Goal: Browse casually

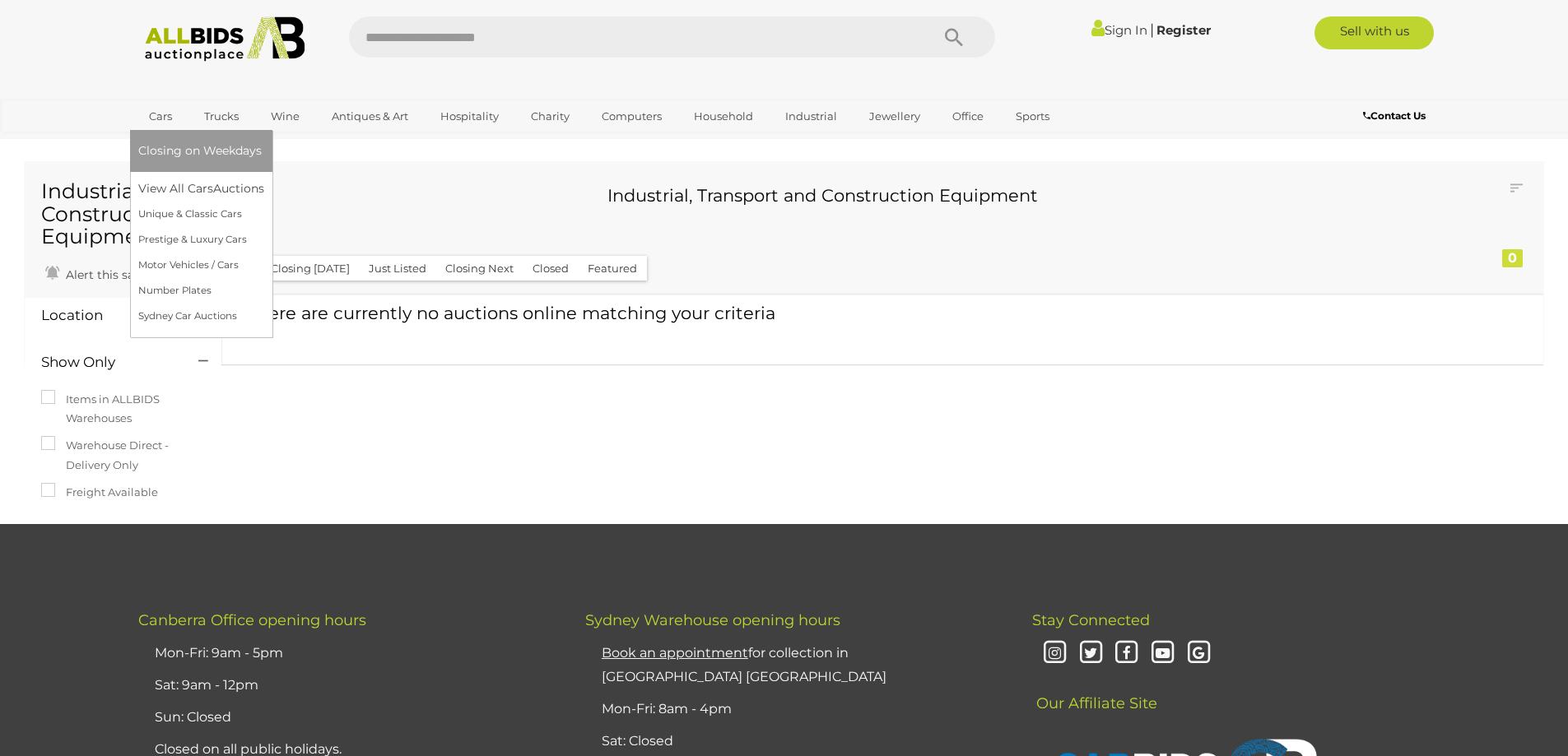
click at [167, 120] on link "Cars" at bounding box center [160, 116] width 45 height 27
click at [176, 266] on link "Motor Vehicles / Cars" at bounding box center [200, 265] width 126 height 26
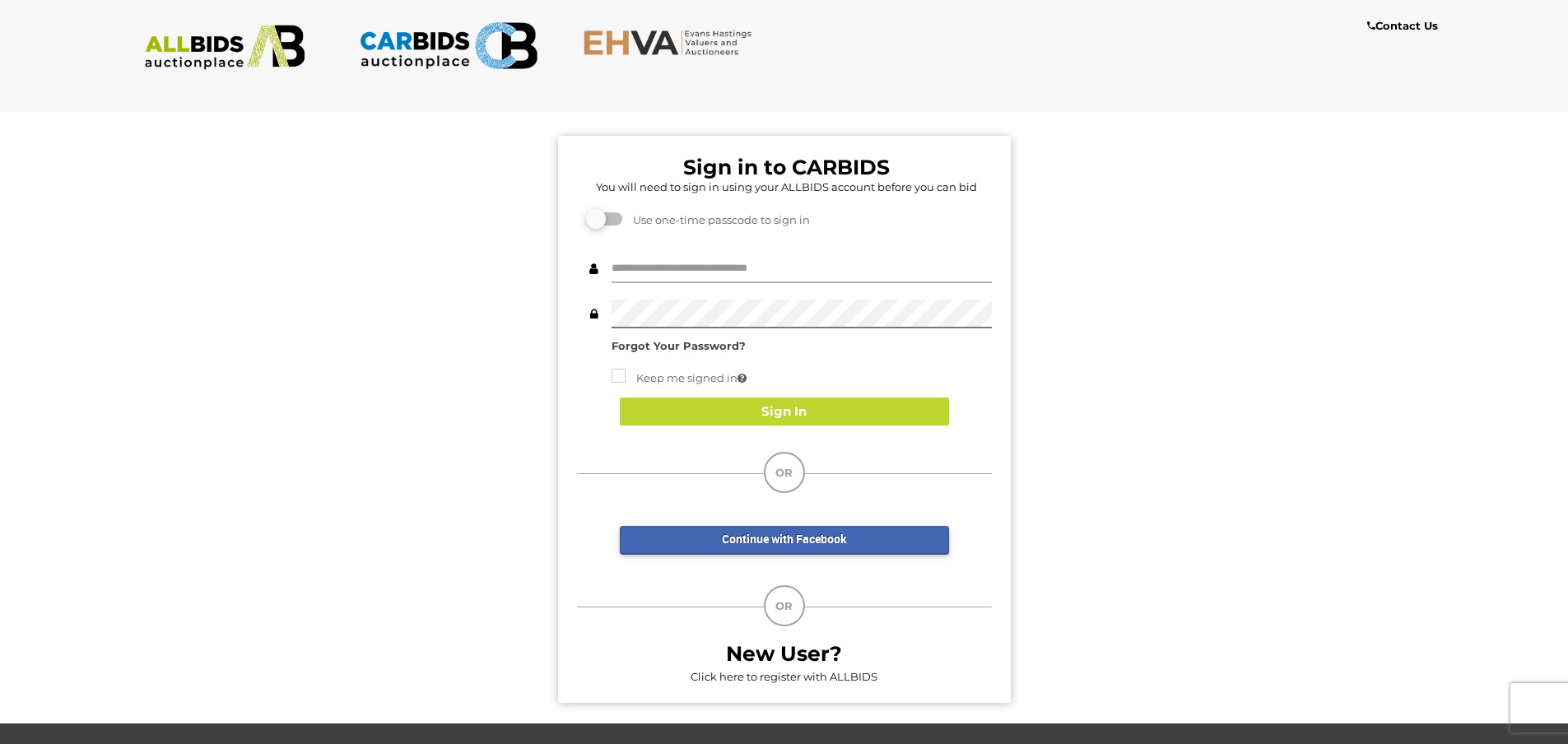
click at [704, 268] on input "text" at bounding box center [802, 269] width 380 height 29
type input "**********"
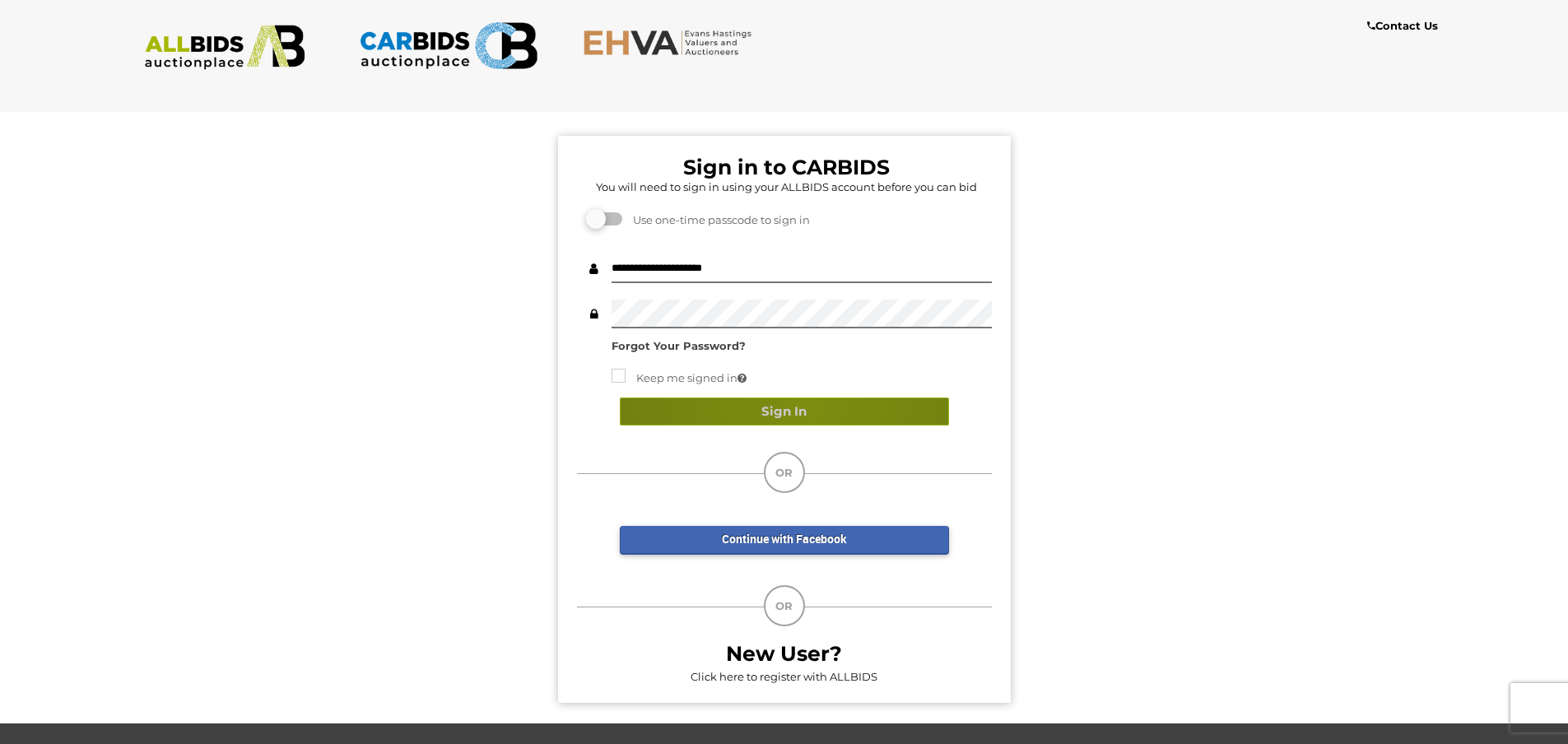
click at [802, 408] on button "Sign In" at bounding box center [784, 412] width 329 height 29
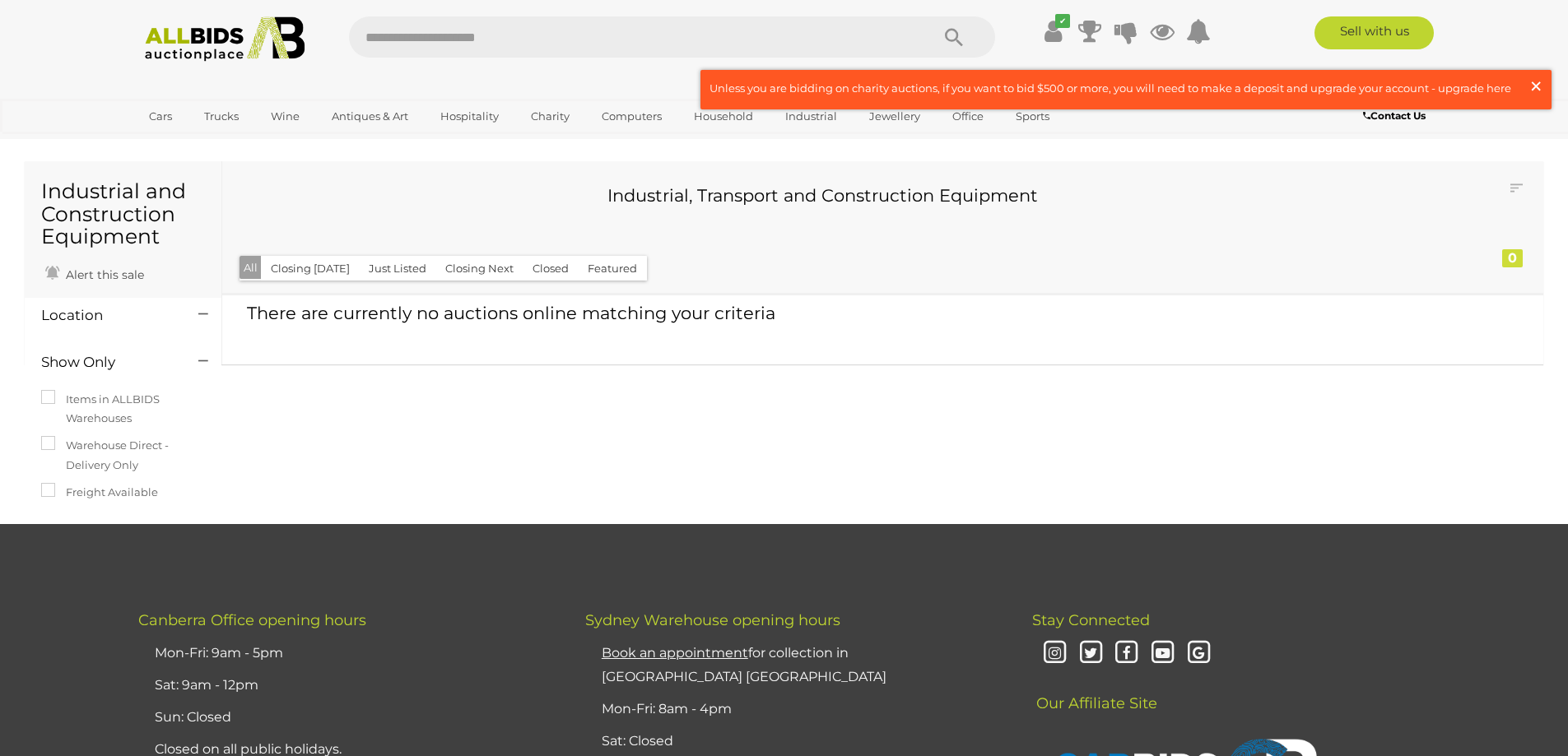
click at [1542, 82] on span "×" at bounding box center [1535, 86] width 15 height 32
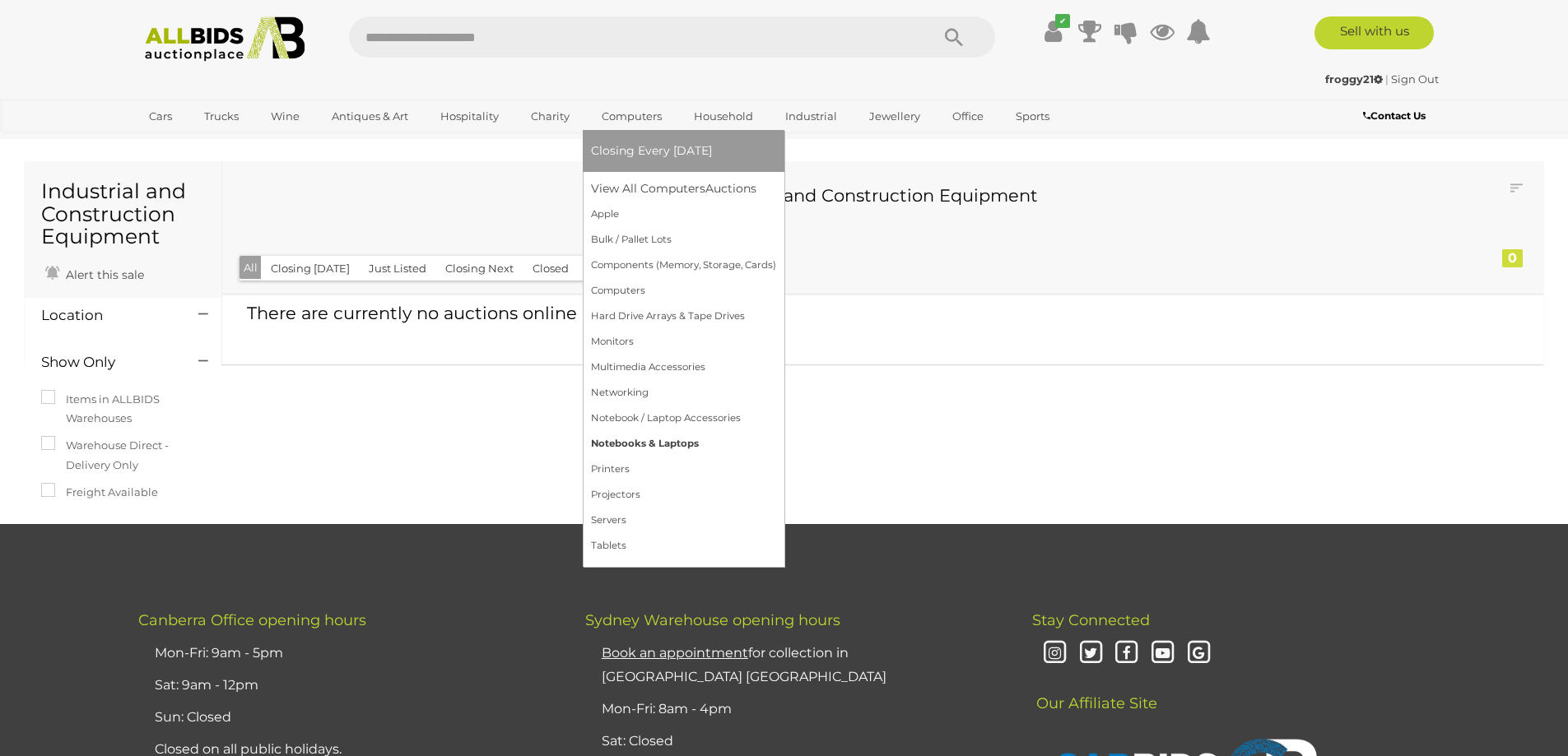
click at [639, 438] on link "Notebooks & Laptops" at bounding box center [683, 444] width 185 height 26
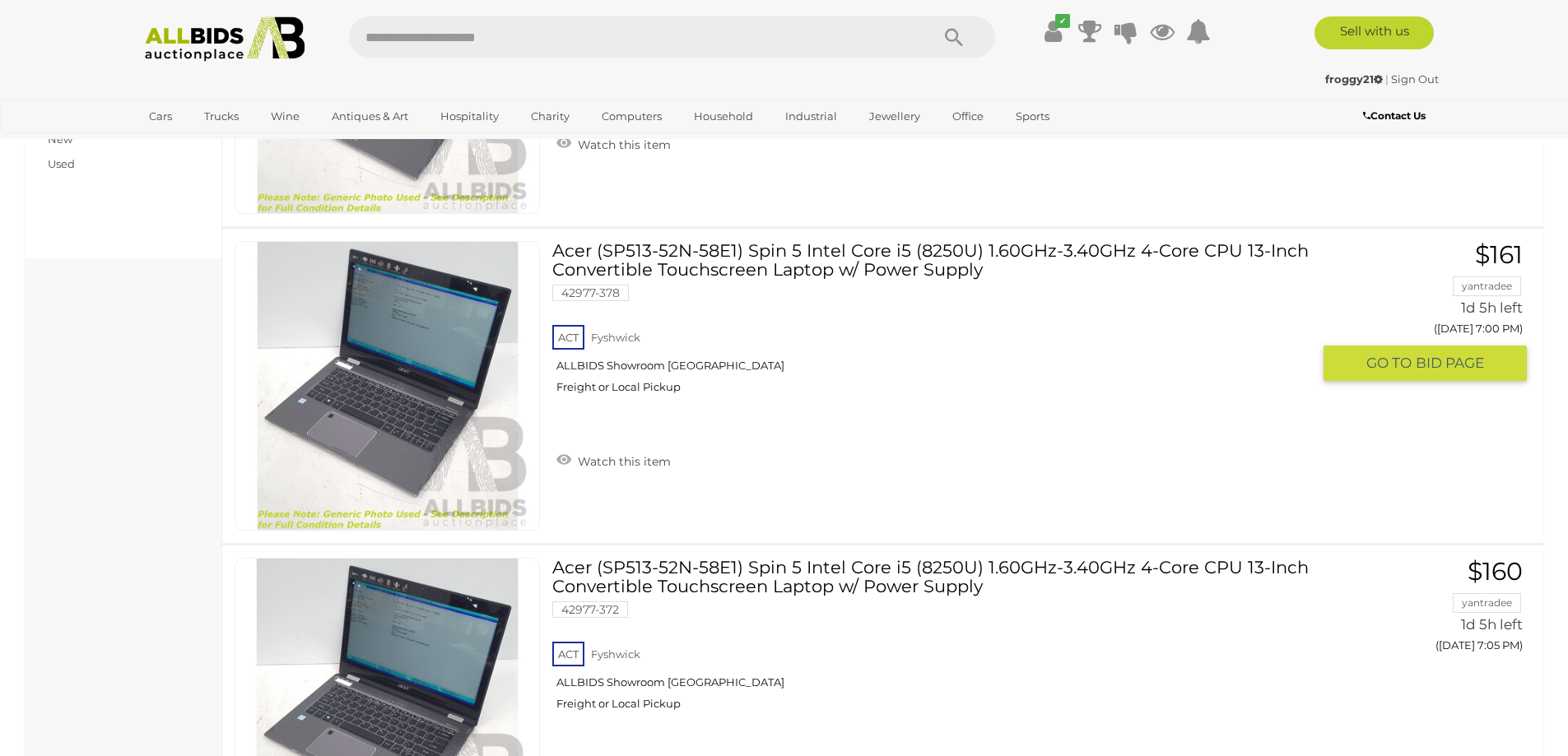
scroll to position [741, 0]
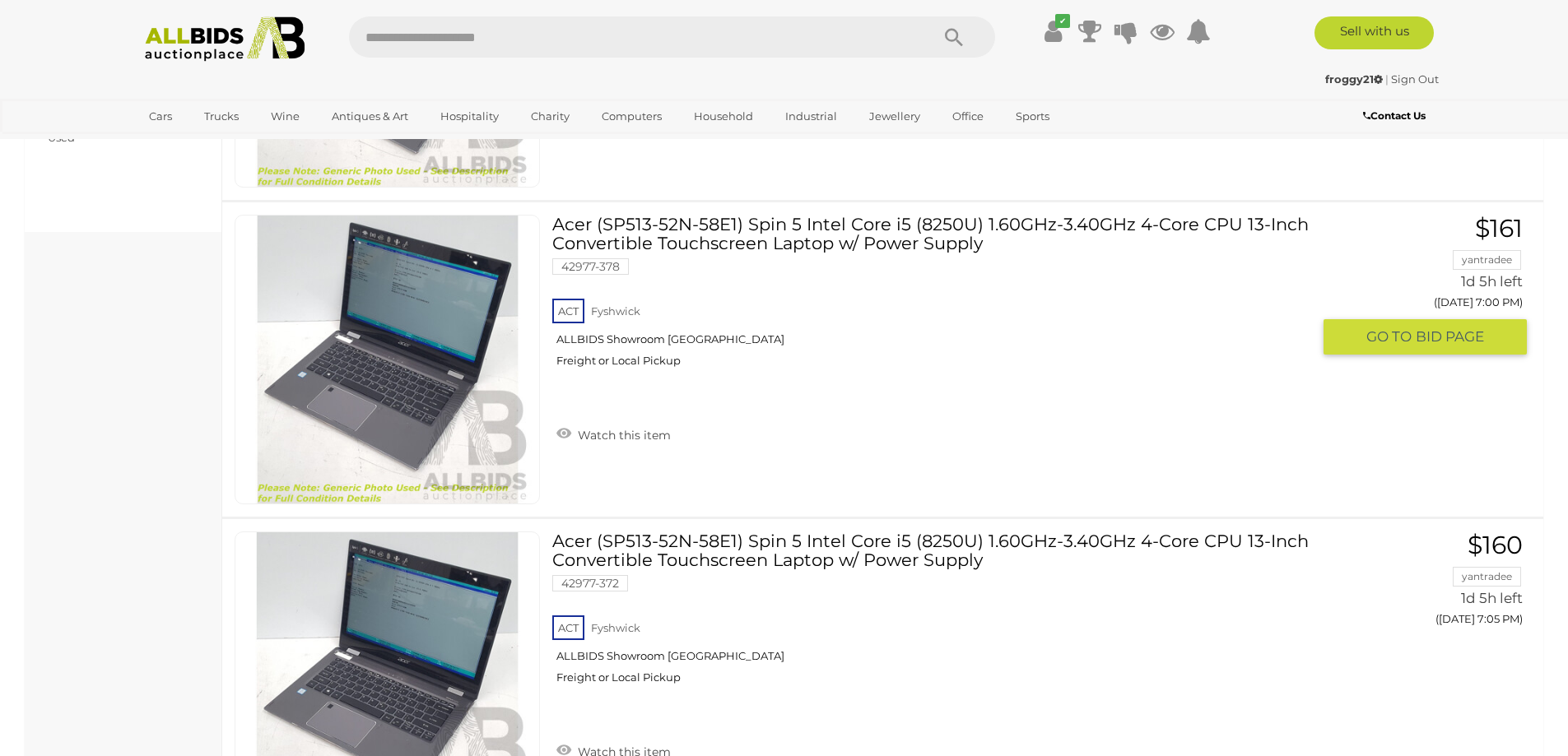
click at [897, 223] on link "Acer (SP513-52N-58E1) Spin 5 Intel Core i5 (8250U) 1.60GHz-3.40GHz 4-Core CPU 1…" at bounding box center [937, 297] width 746 height 165
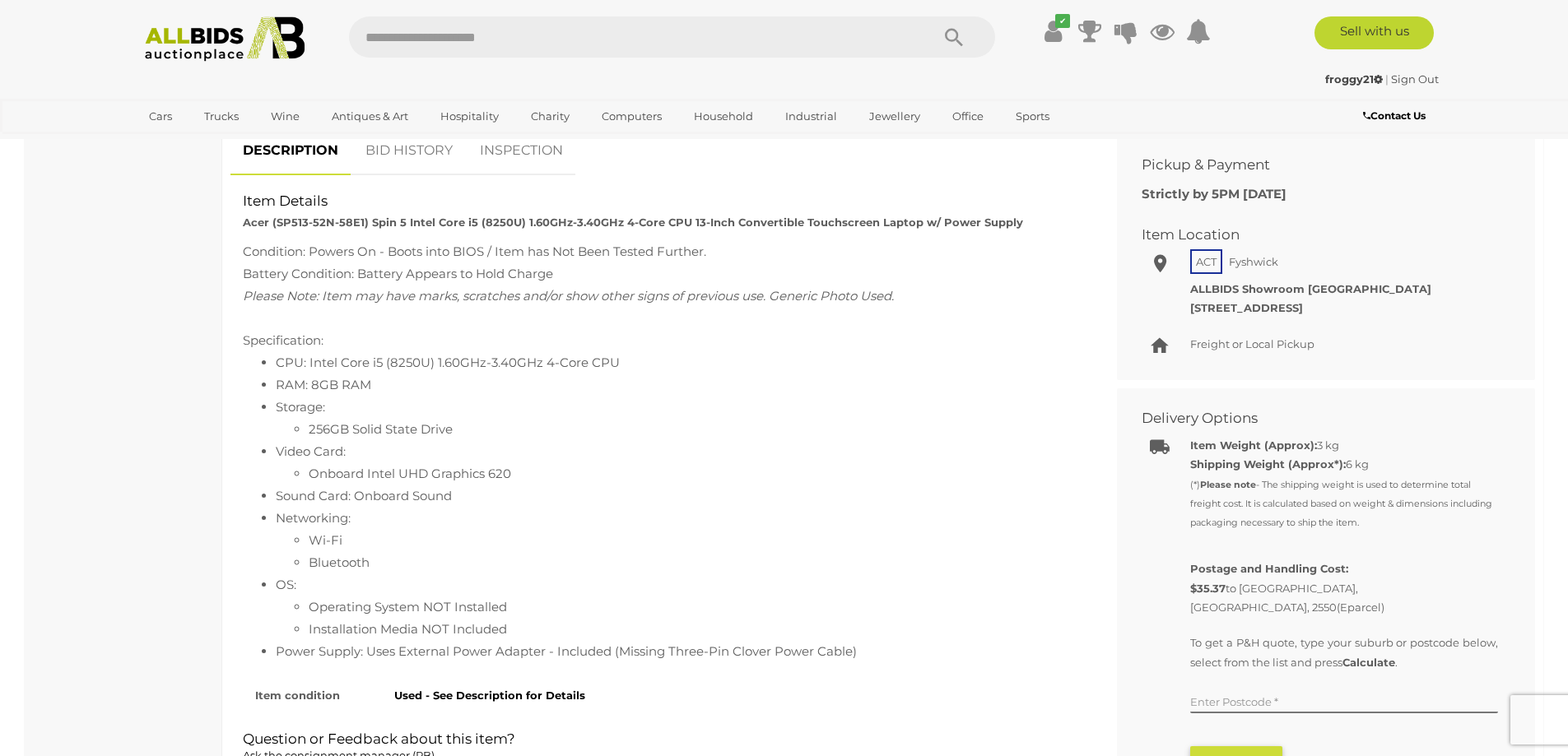
scroll to position [741, 0]
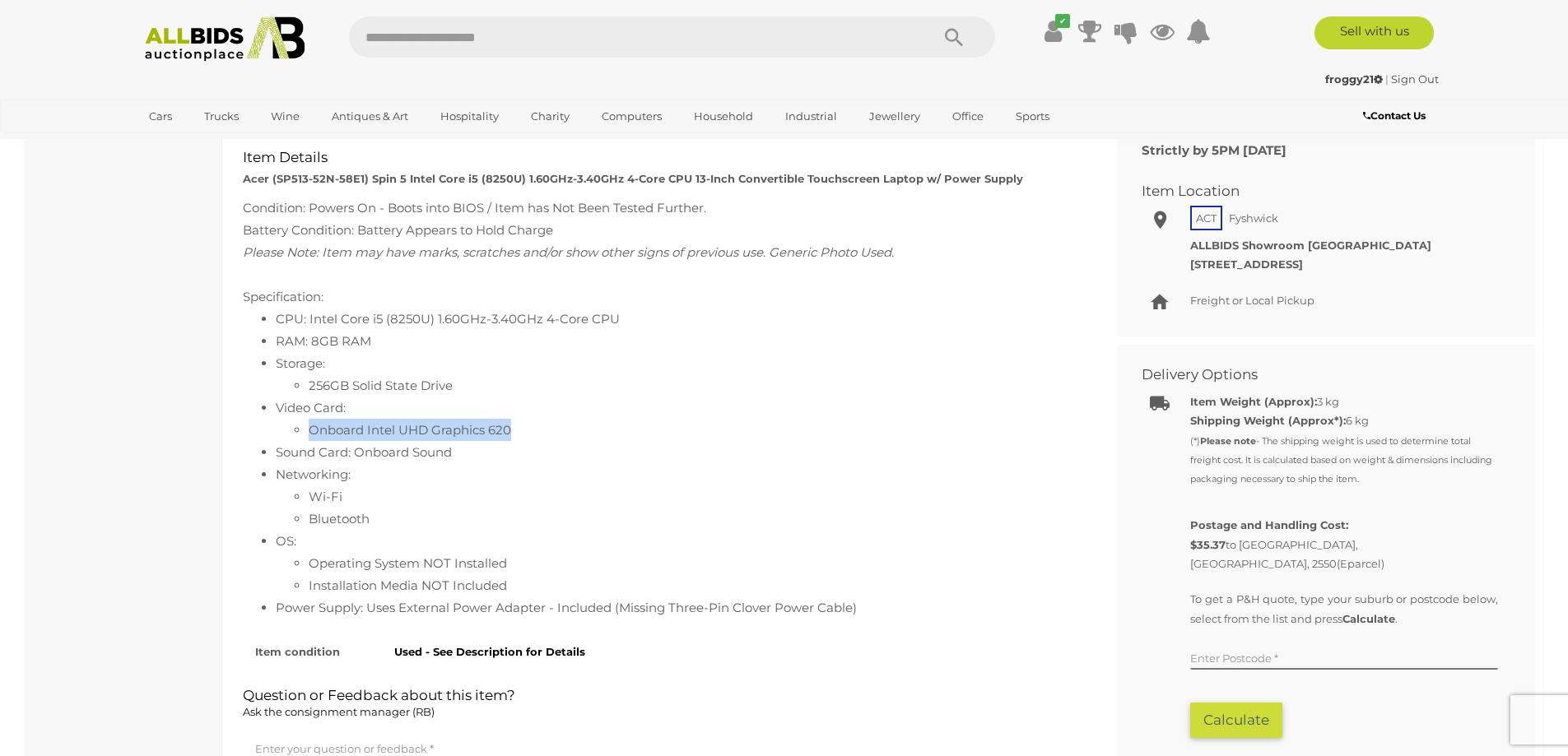
drag, startPoint x: 522, startPoint y: 429, endPoint x: 309, endPoint y: 437, distance: 213.2
click at [309, 437] on li "Onboard Intel UHD Graphics 620" at bounding box center [694, 430] width 772 height 22
click at [521, 431] on li "Onboard Intel UHD Graphics 620" at bounding box center [694, 430] width 772 height 22
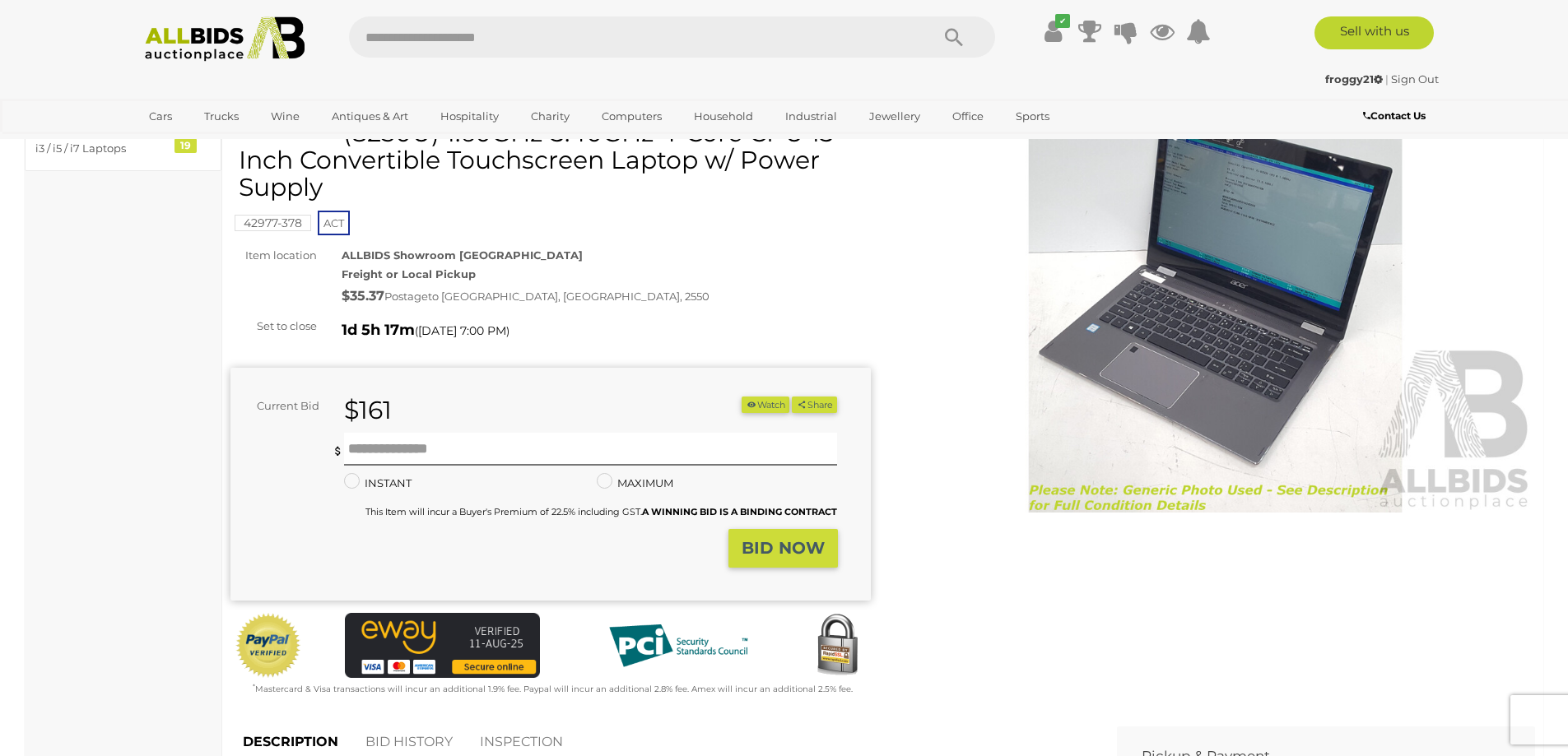
scroll to position [0, 0]
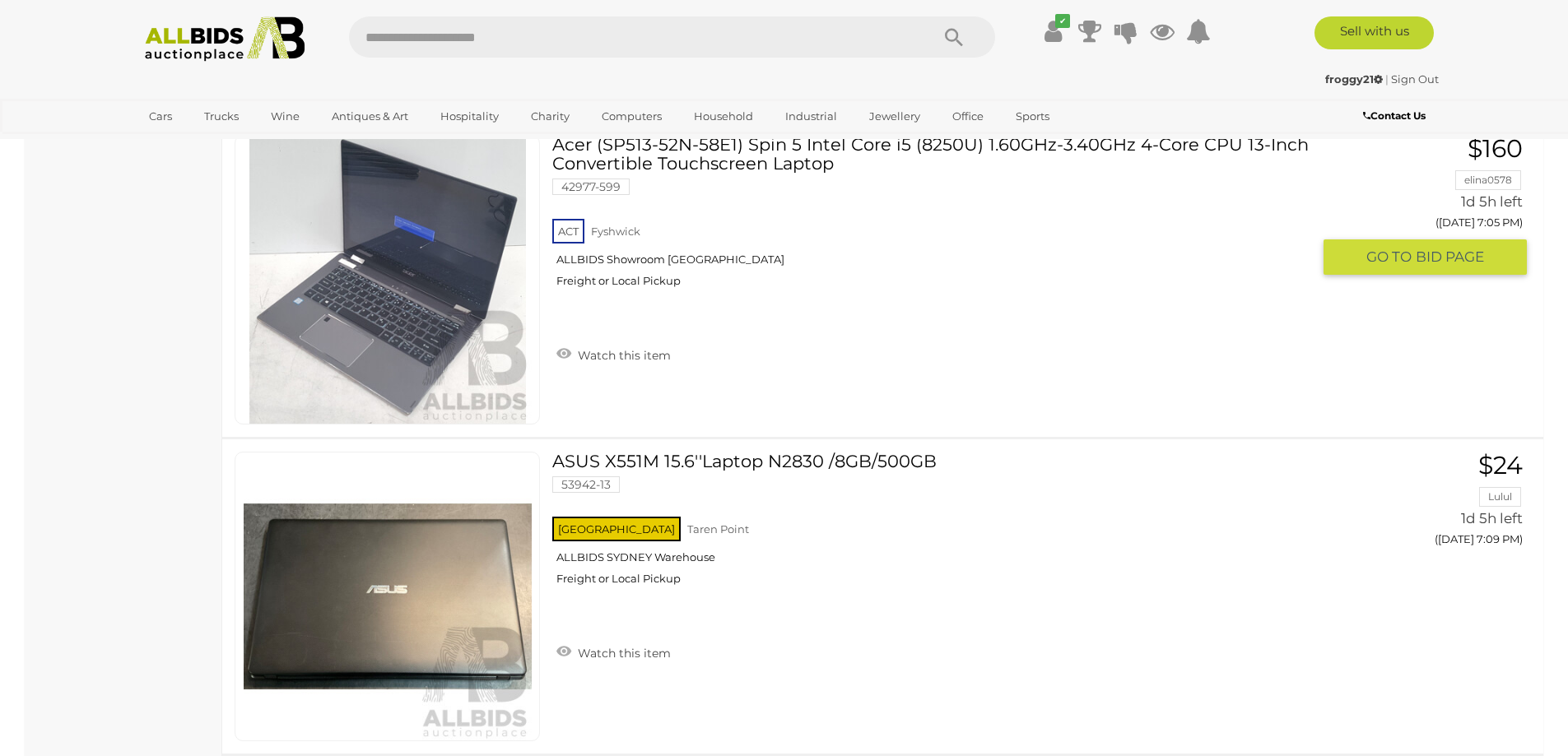
scroll to position [1515, 0]
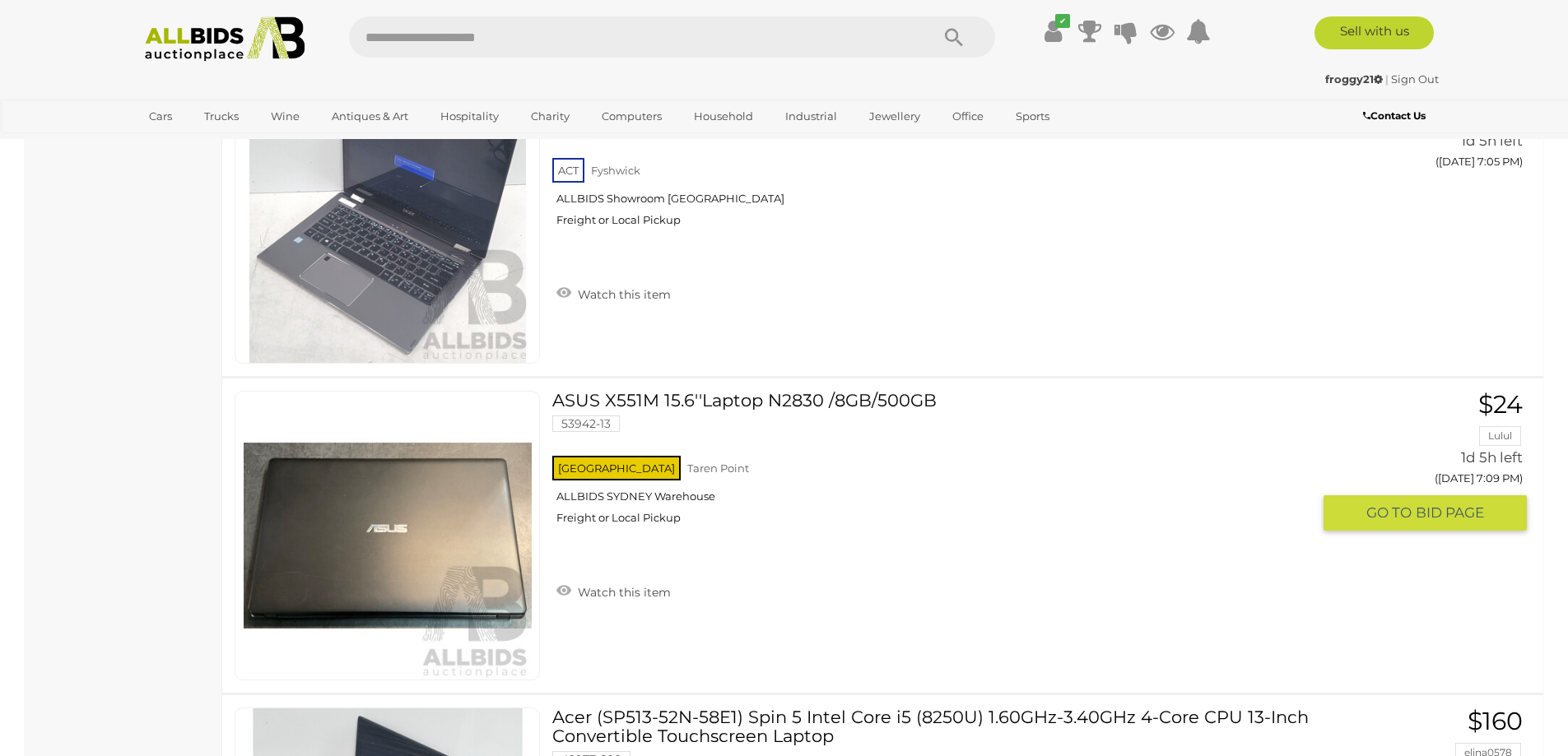
click at [500, 506] on link at bounding box center [387, 536] width 306 height 289
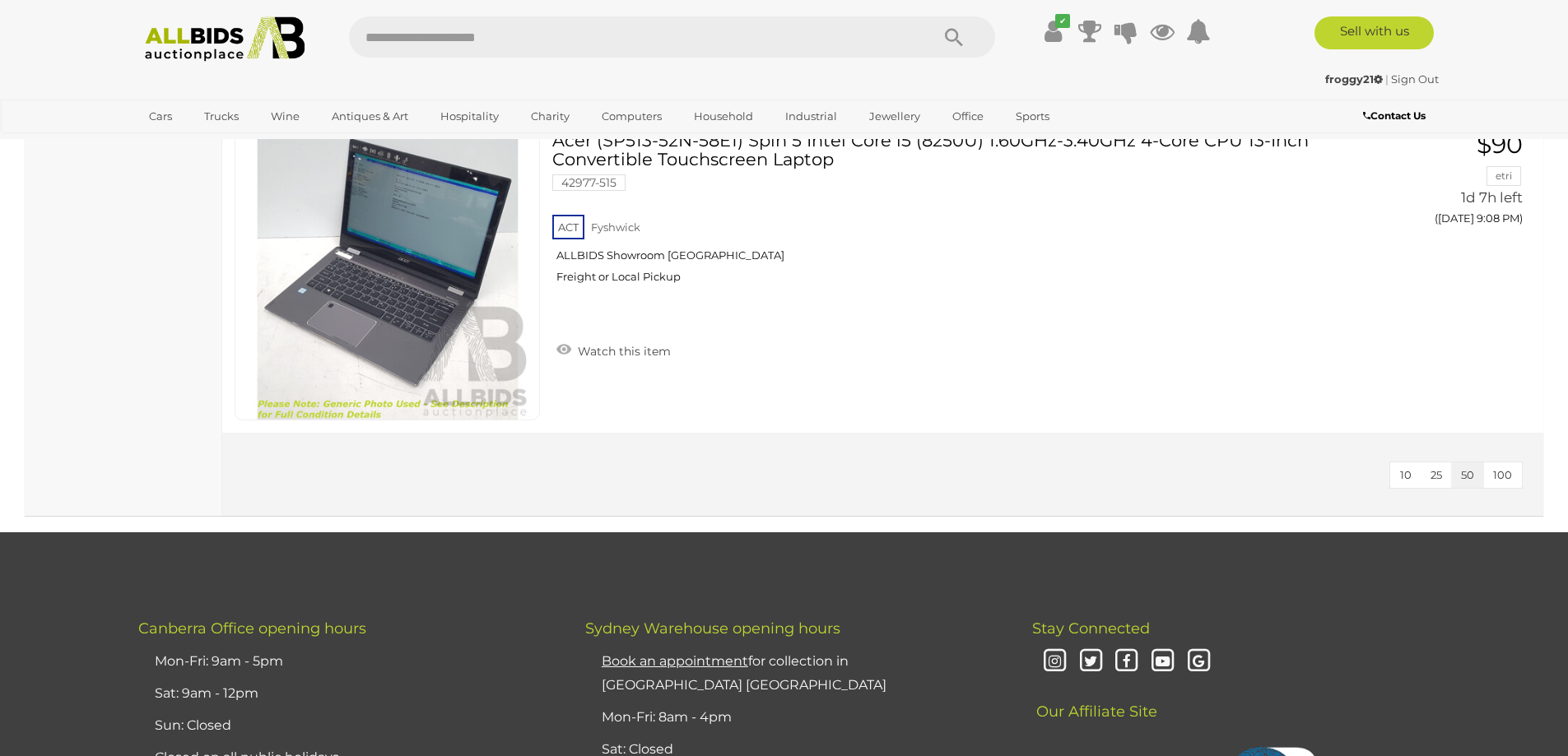
scroll to position [5676, 0]
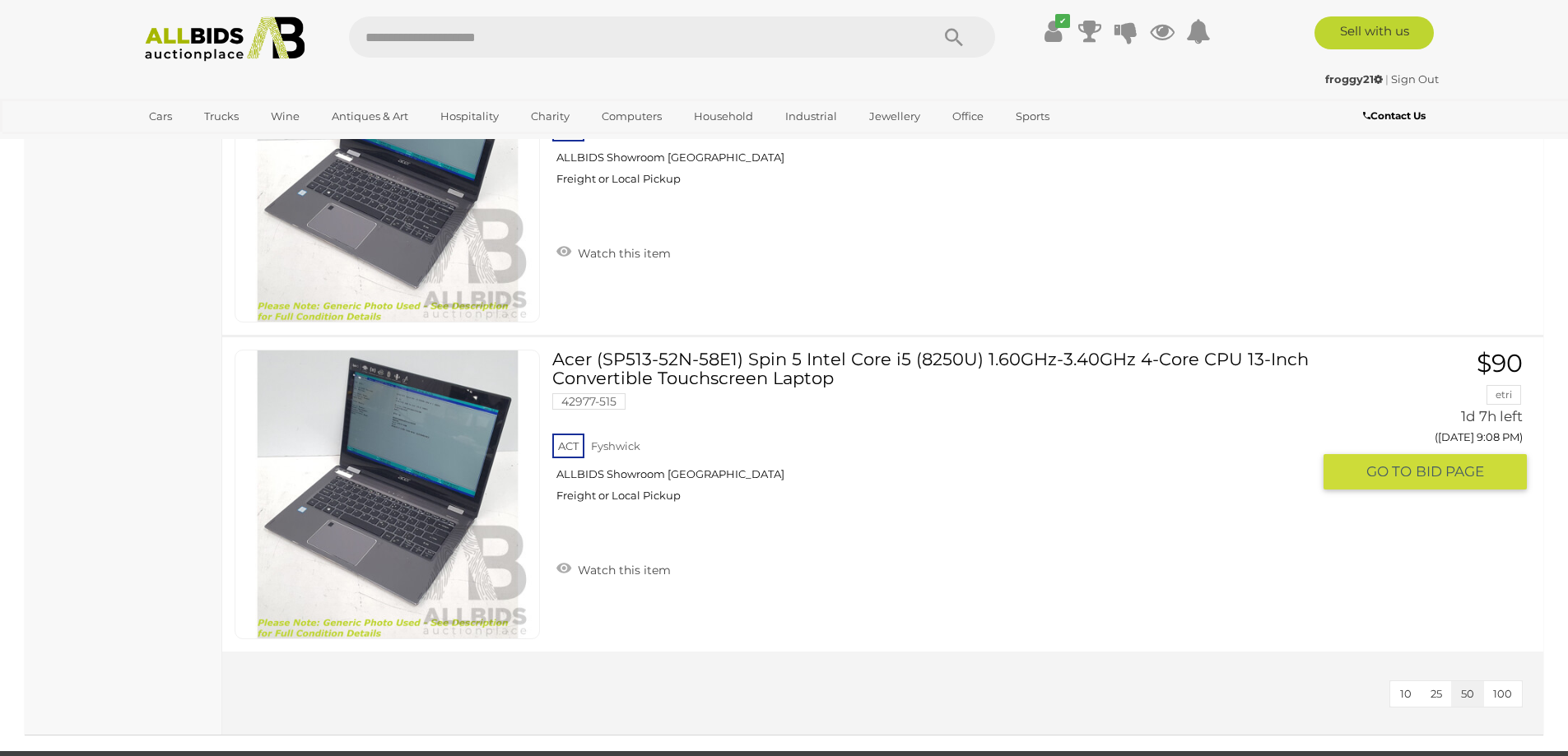
click at [517, 466] on link at bounding box center [387, 495] width 306 height 289
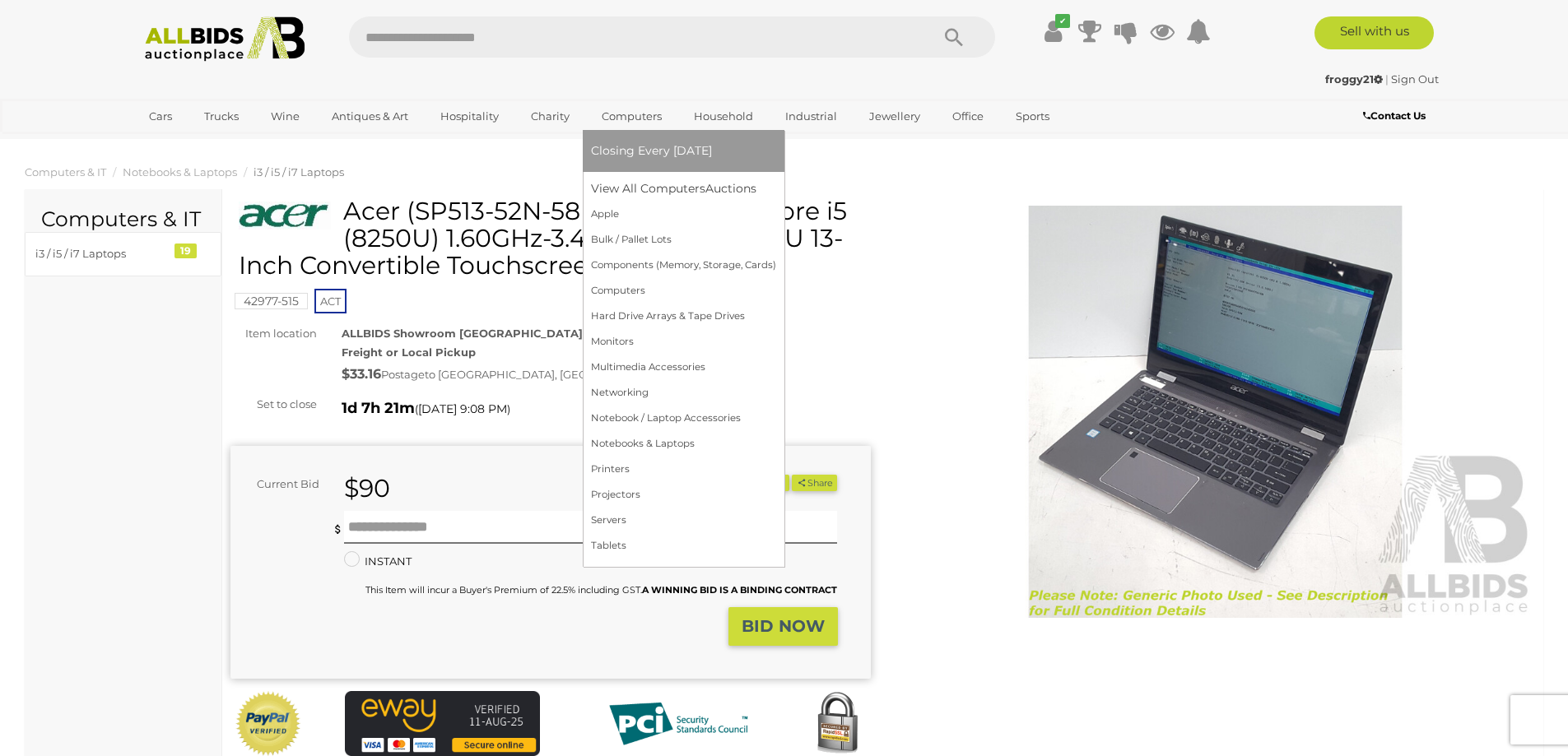
click at [641, 120] on link "Computers" at bounding box center [631, 116] width 81 height 27
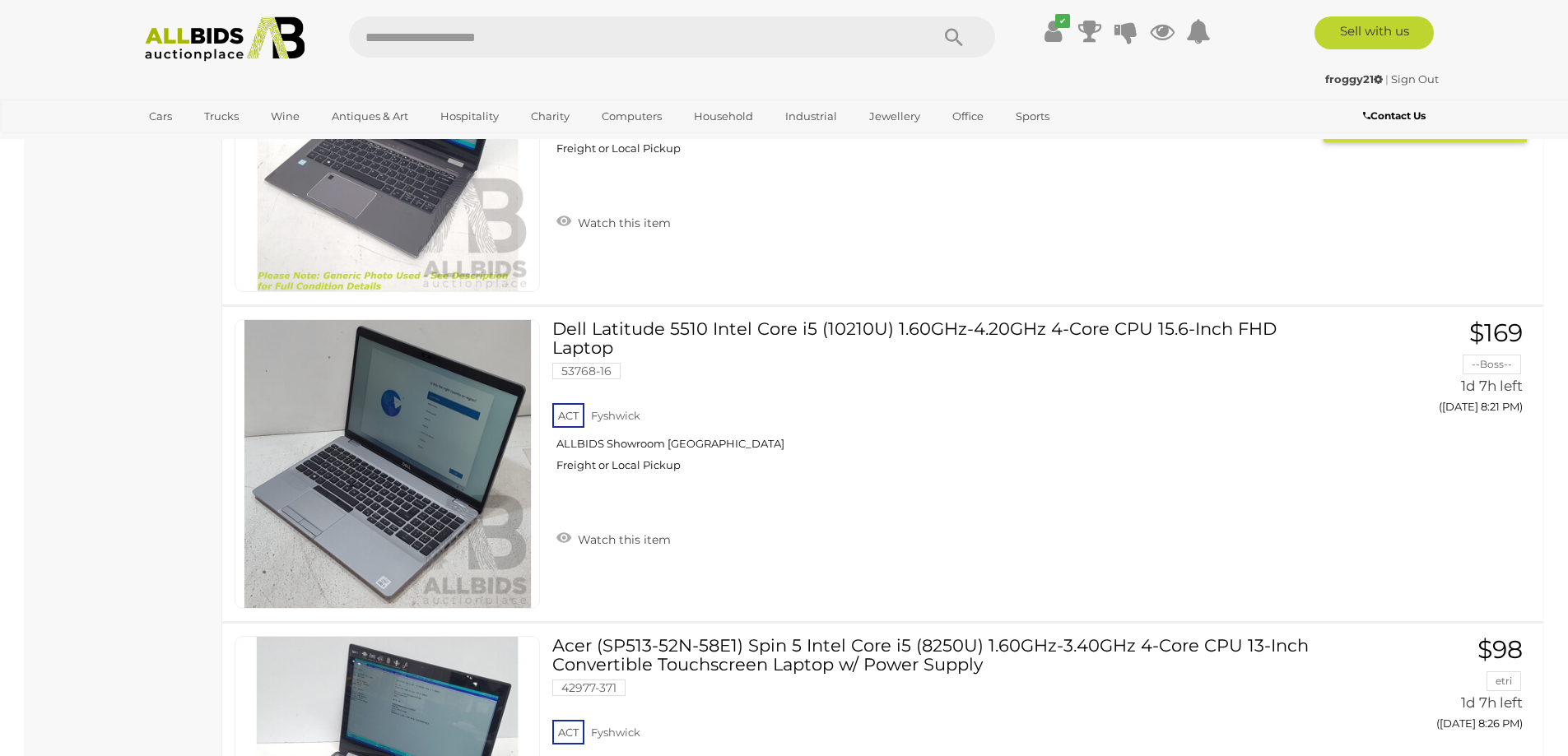
scroll to position [4445, 0]
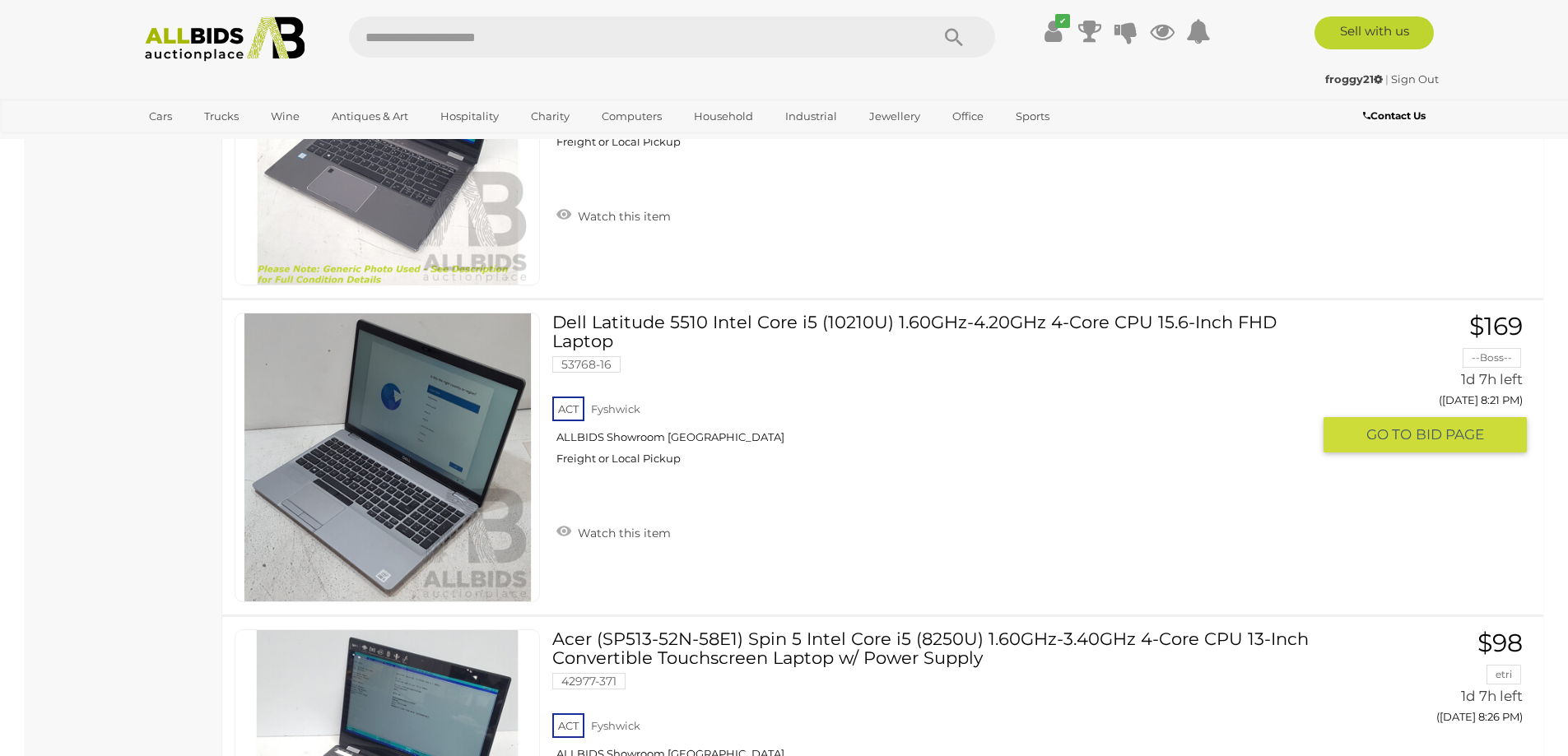
click at [356, 453] on link at bounding box center [387, 457] width 306 height 289
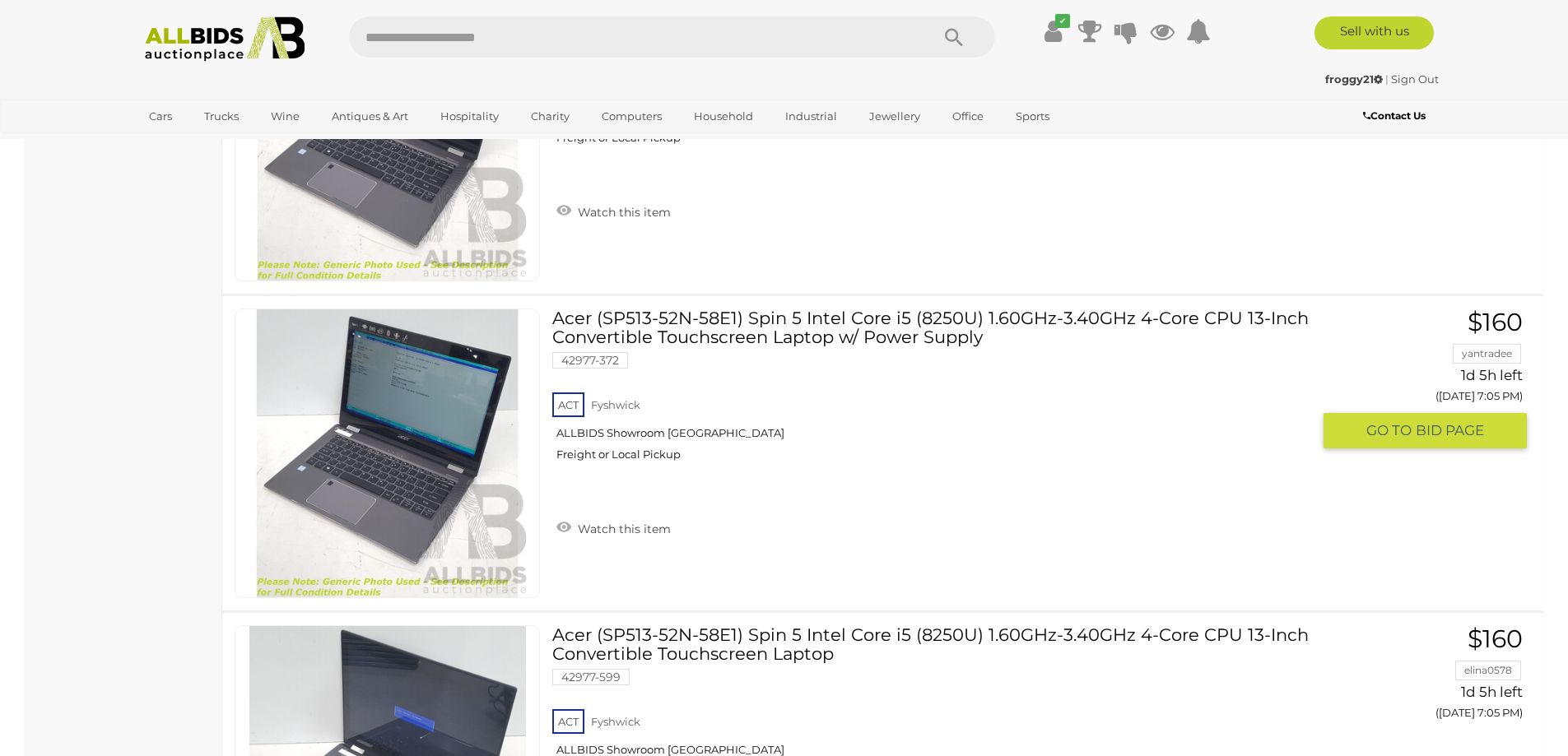
scroll to position [4659, 0]
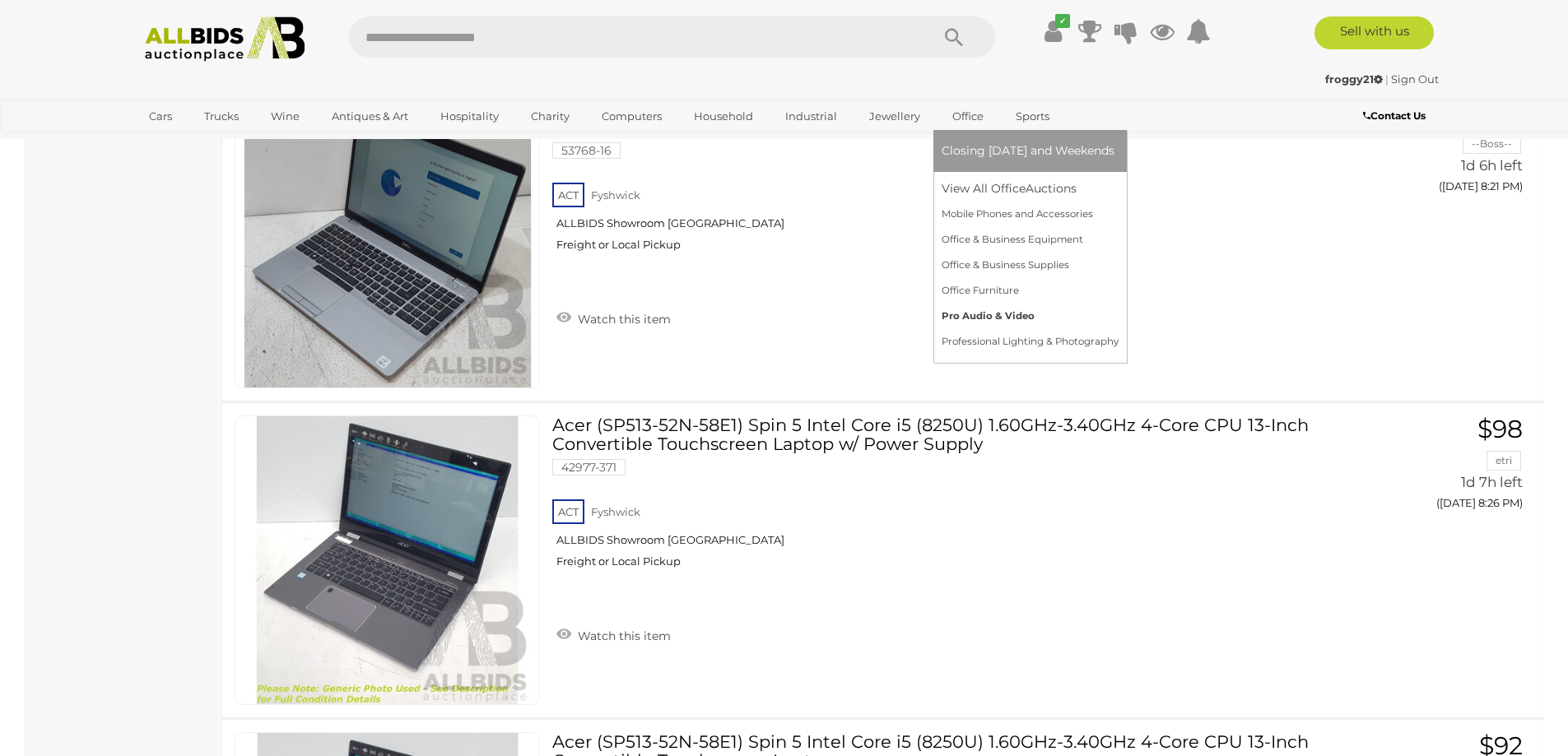
click at [977, 312] on link "Pro Audio & Video" at bounding box center [1030, 317] width 177 height 26
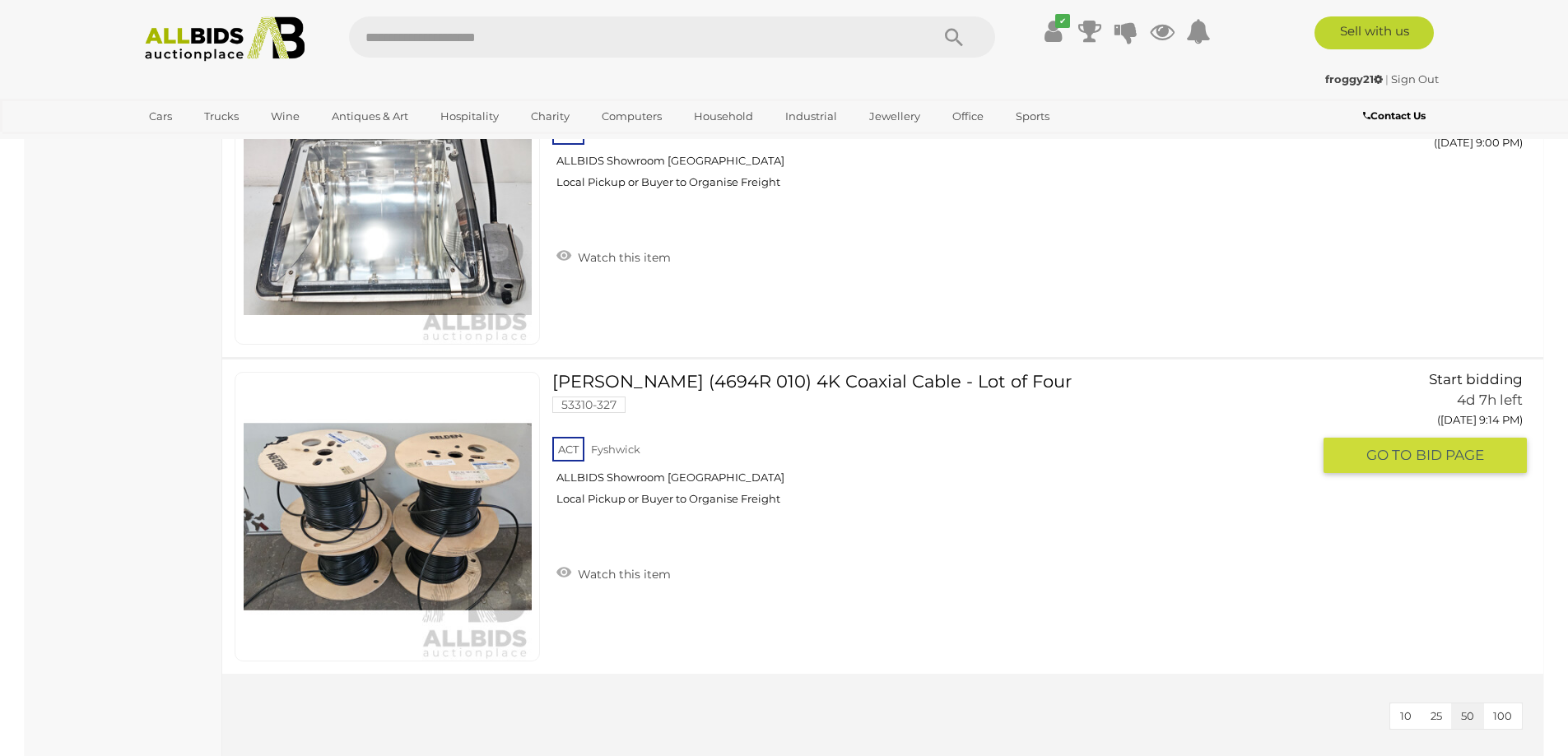
scroll to position [15225, 0]
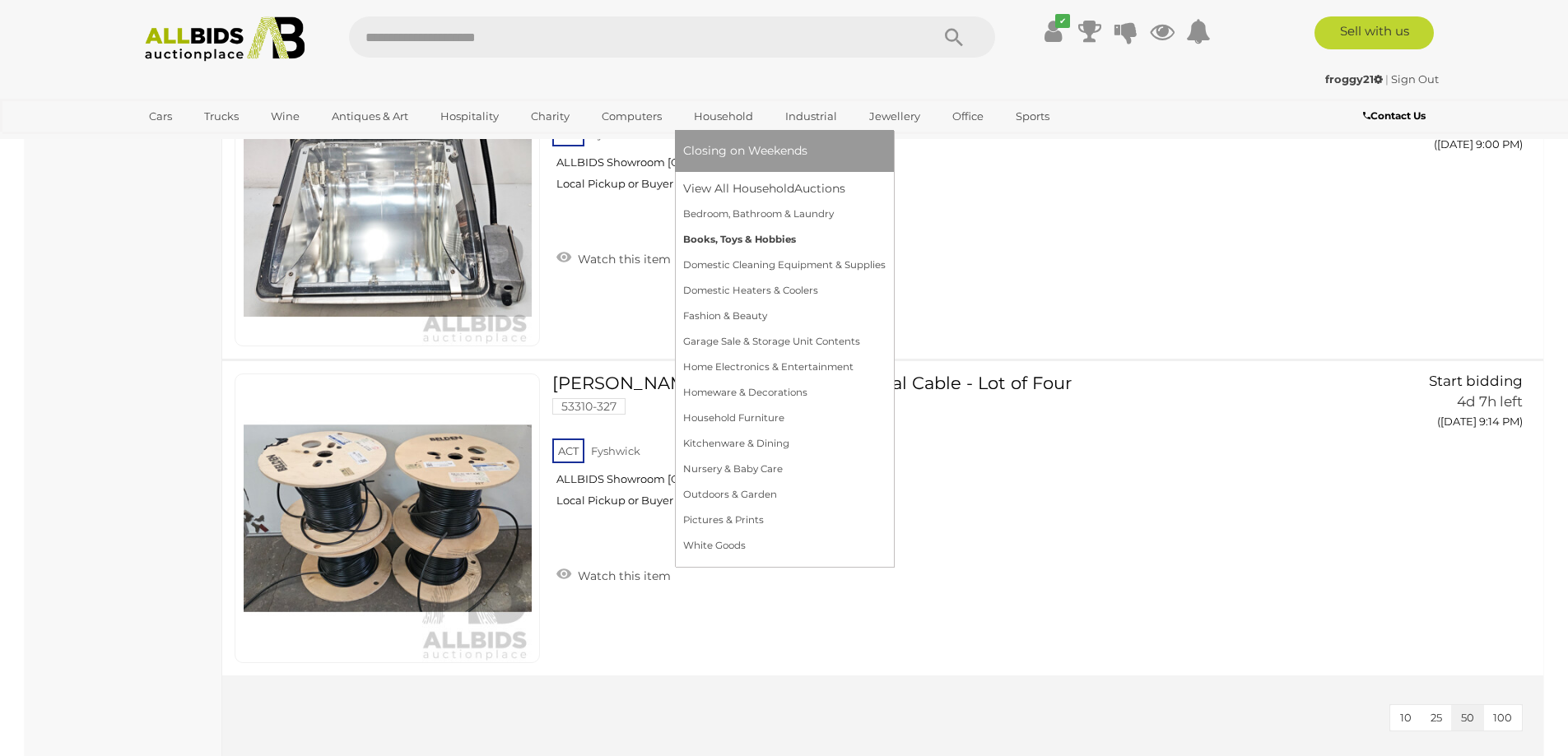
click at [747, 240] on link "Books, Toys & Hobbies" at bounding box center [784, 240] width 202 height 26
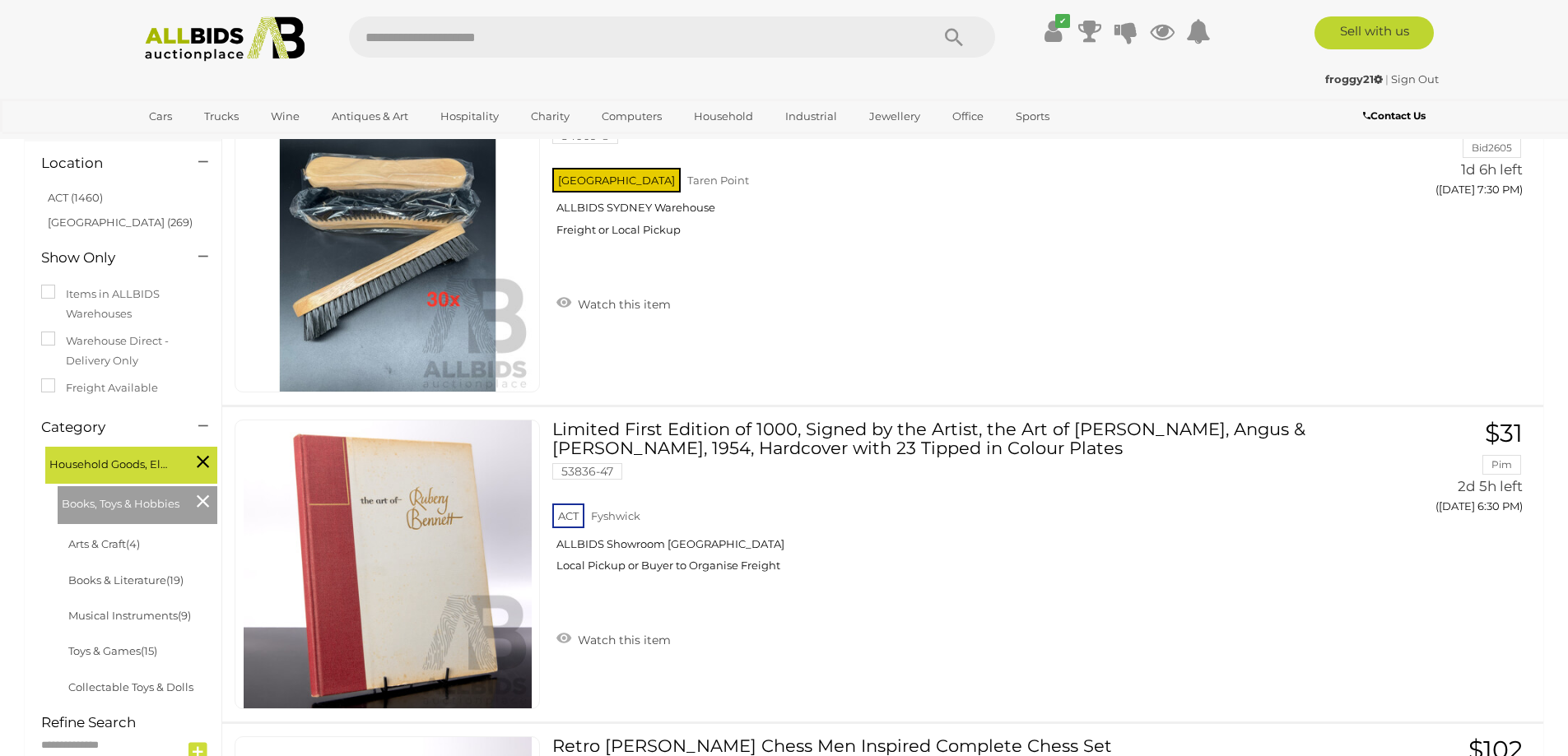
scroll to position [164, 0]
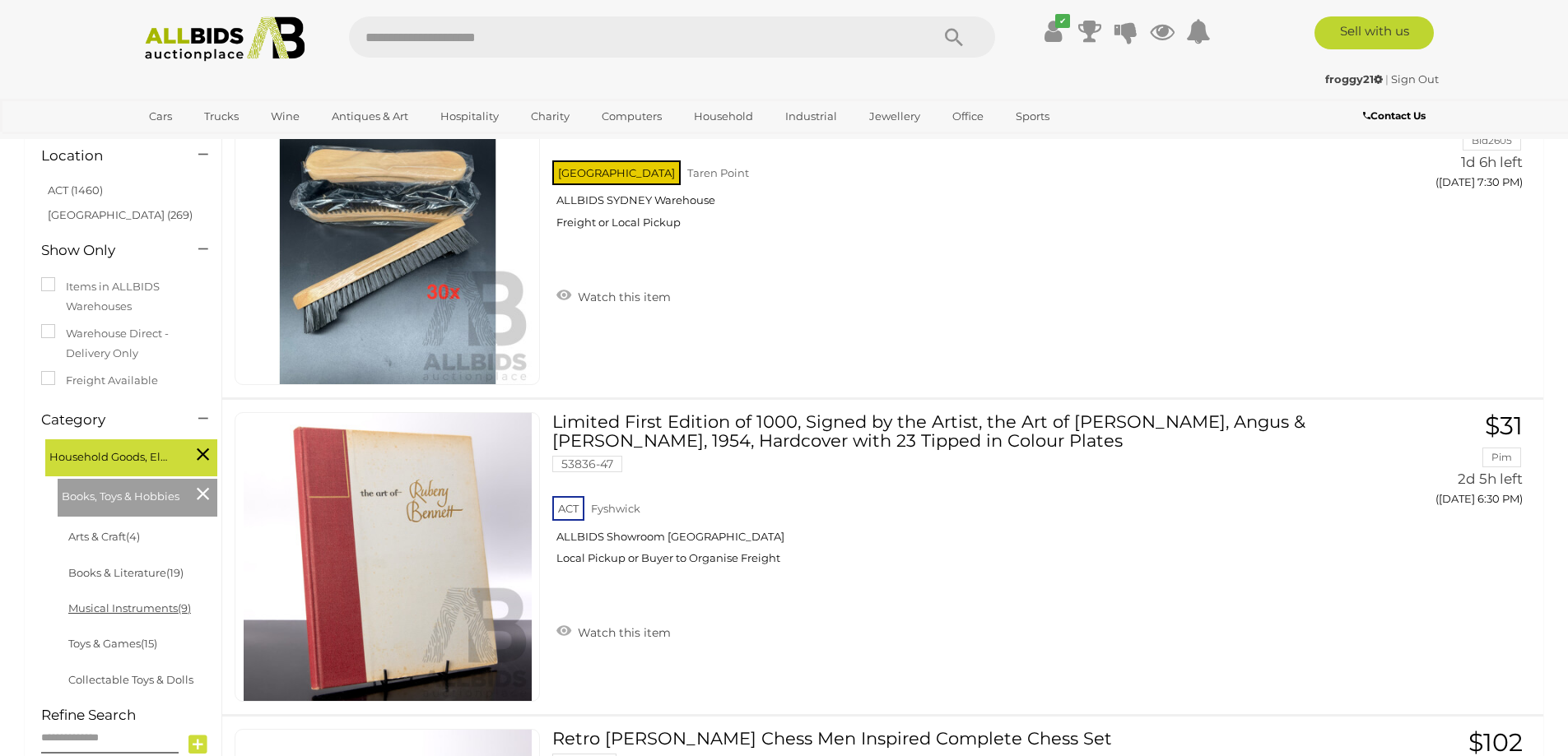
click at [170, 609] on link "Musical Instruments (9)" at bounding box center [129, 608] width 122 height 13
